Goal: Transaction & Acquisition: Purchase product/service

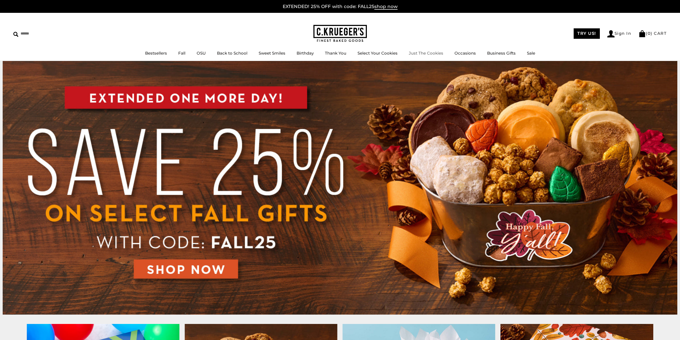
click at [429, 53] on link "Just The Cookies" at bounding box center [426, 53] width 34 height 5
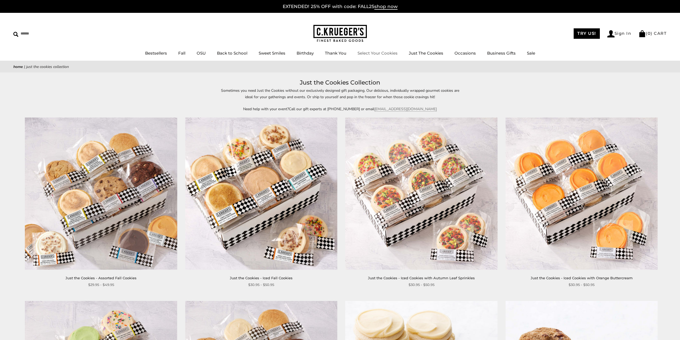
click at [367, 53] on link "Select Your Cookies" at bounding box center [378, 53] width 40 height 5
